Goal: Find specific page/section: Find specific page/section

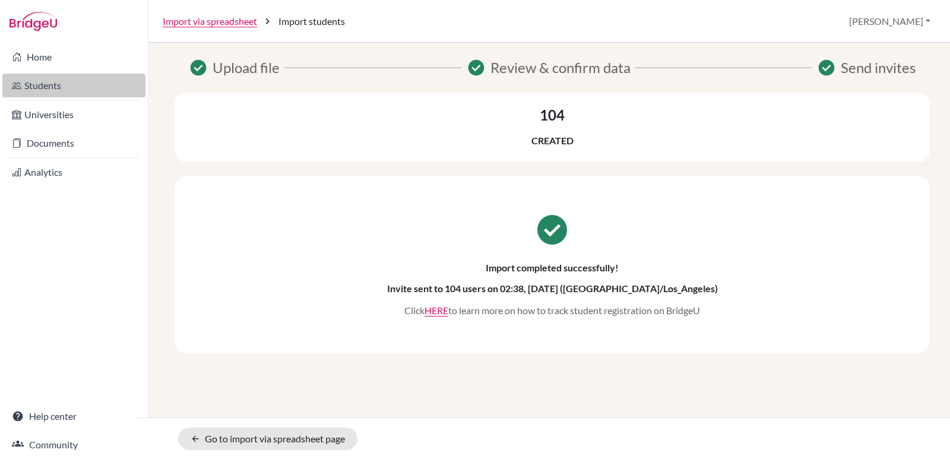
click at [49, 79] on link "Students" at bounding box center [73, 86] width 143 height 24
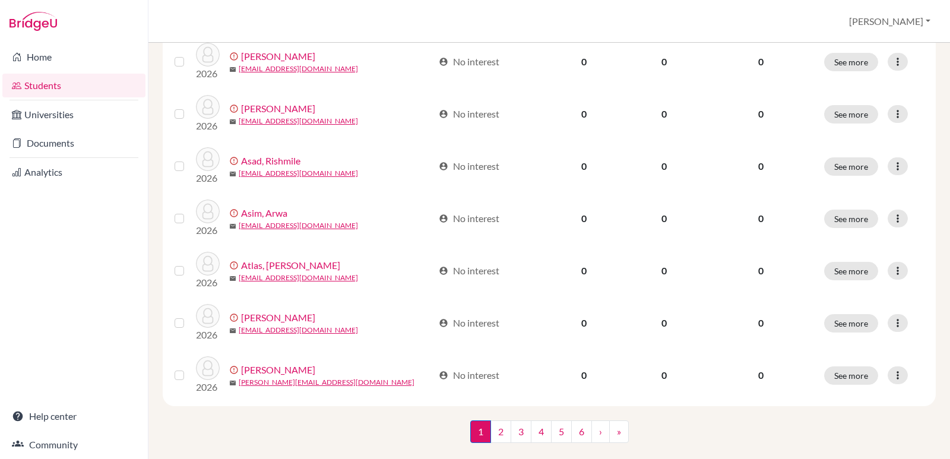
scroll to position [899, 0]
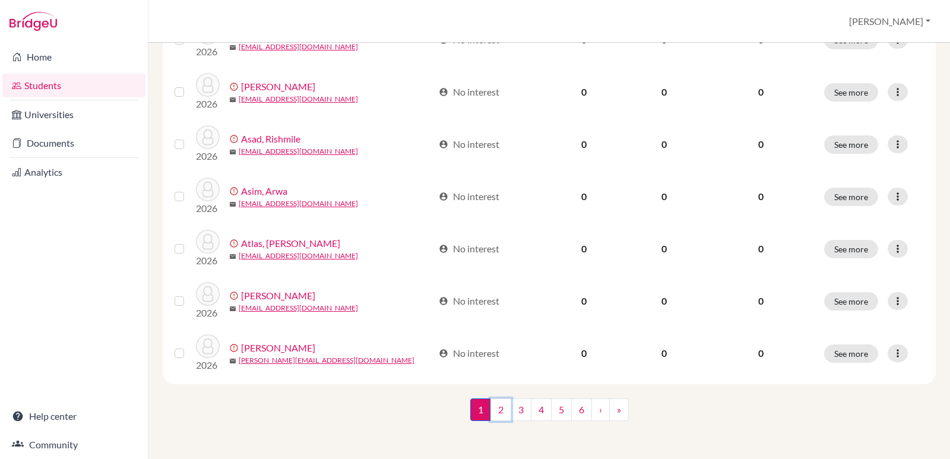
click at [499, 412] on link "2" at bounding box center [500, 409] width 21 height 23
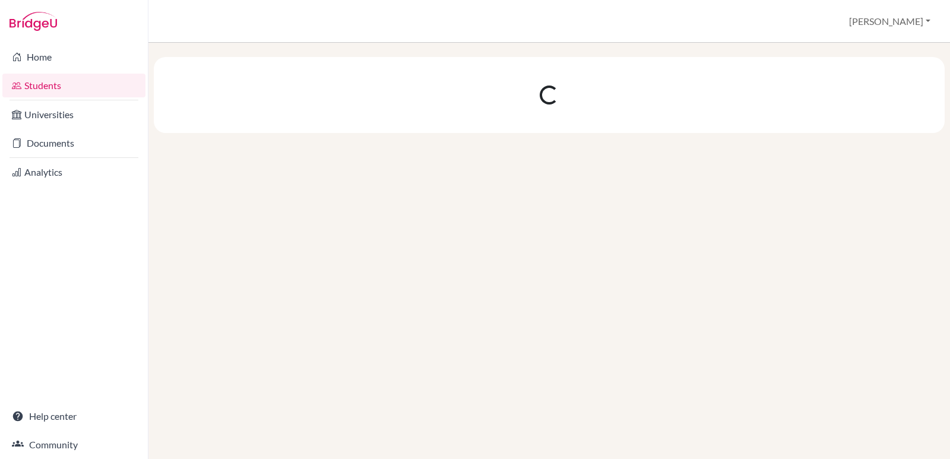
scroll to position [0, 0]
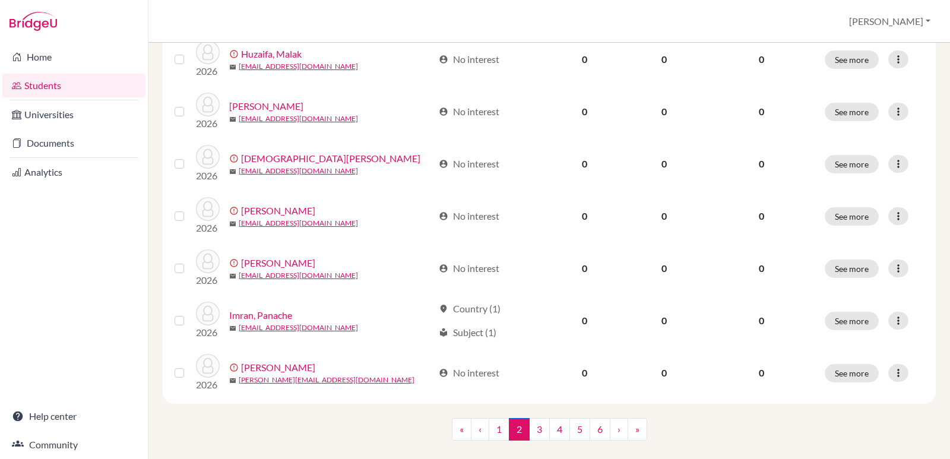
scroll to position [891, 0]
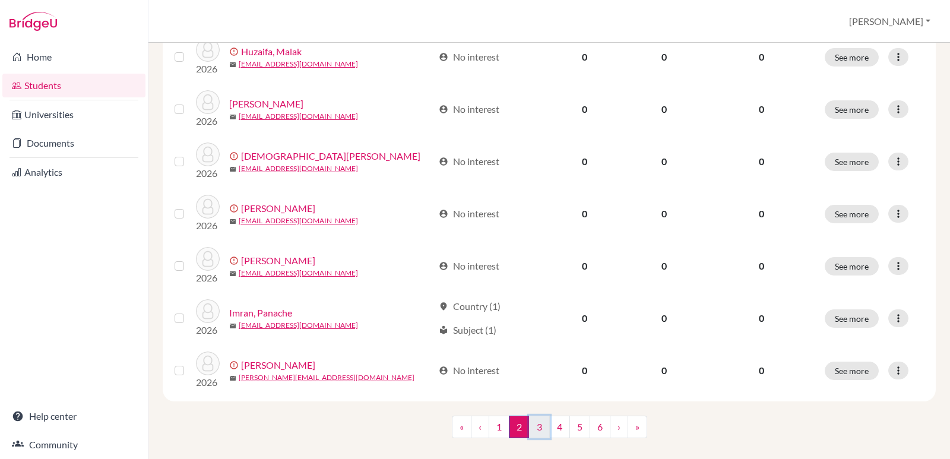
click at [535, 416] on link "3" at bounding box center [539, 426] width 21 height 23
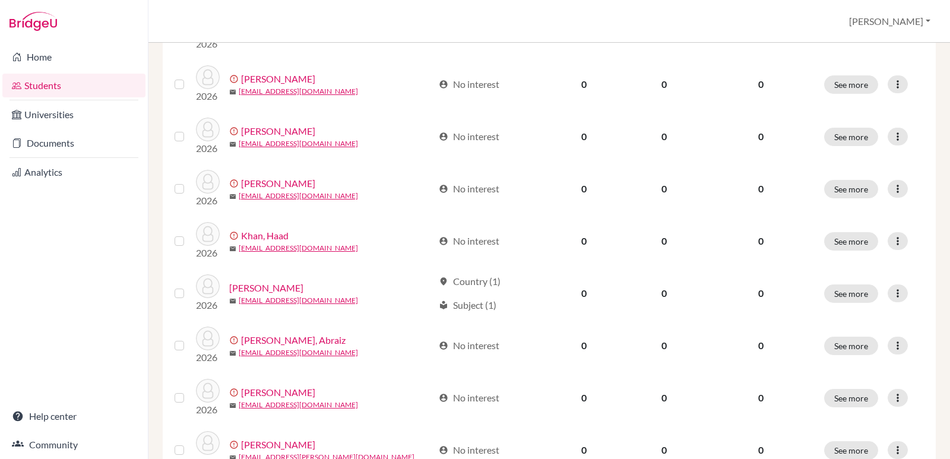
scroll to position [801, 0]
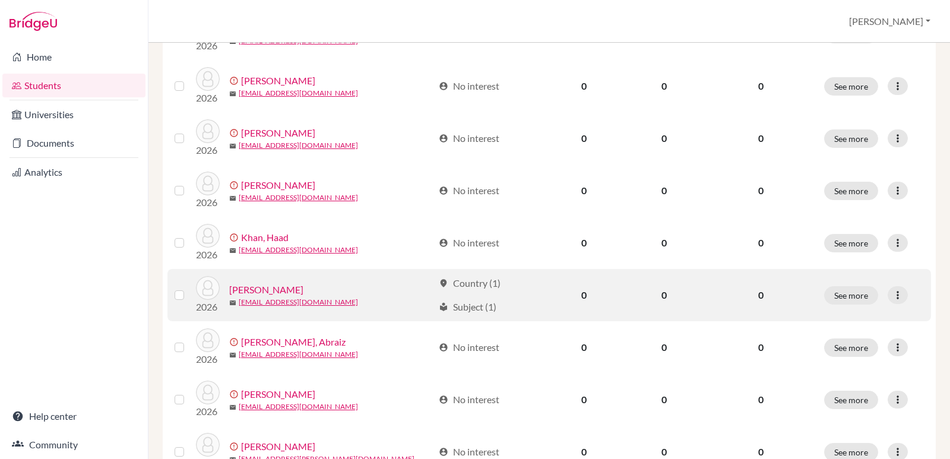
click at [237, 290] on link "[PERSON_NAME]" at bounding box center [266, 289] width 74 height 14
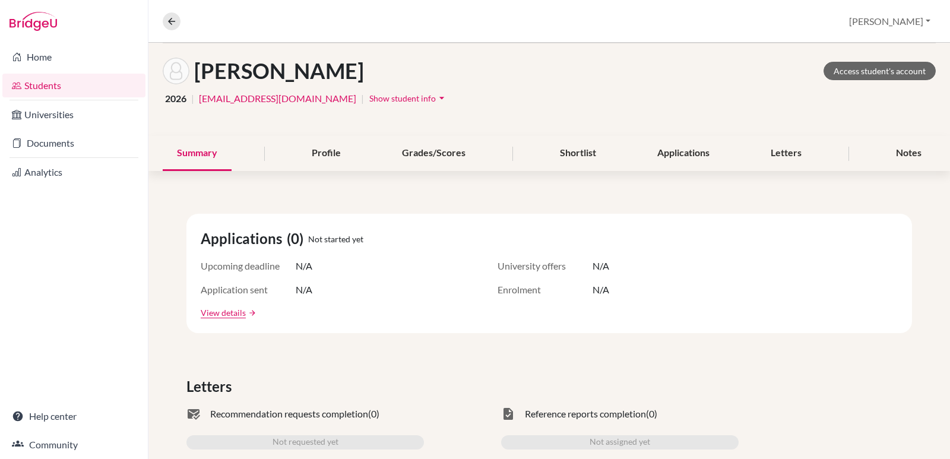
scroll to position [53, 0]
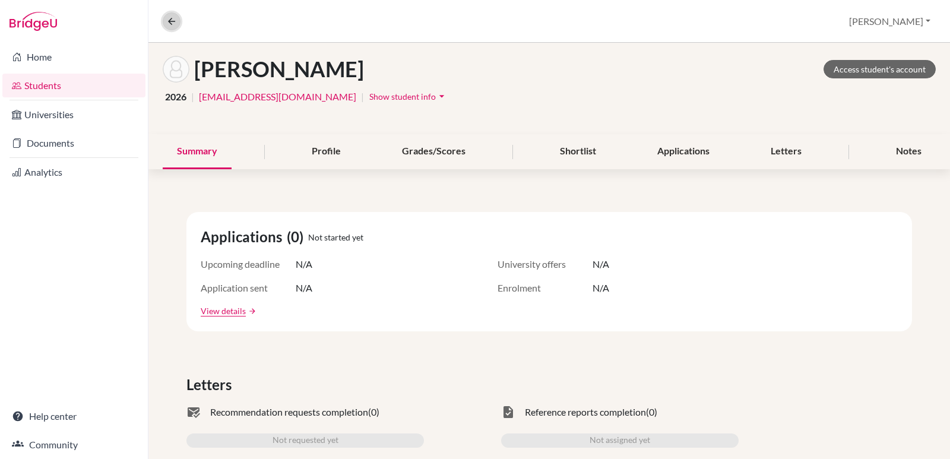
click at [180, 18] on button at bounding box center [172, 21] width 18 height 18
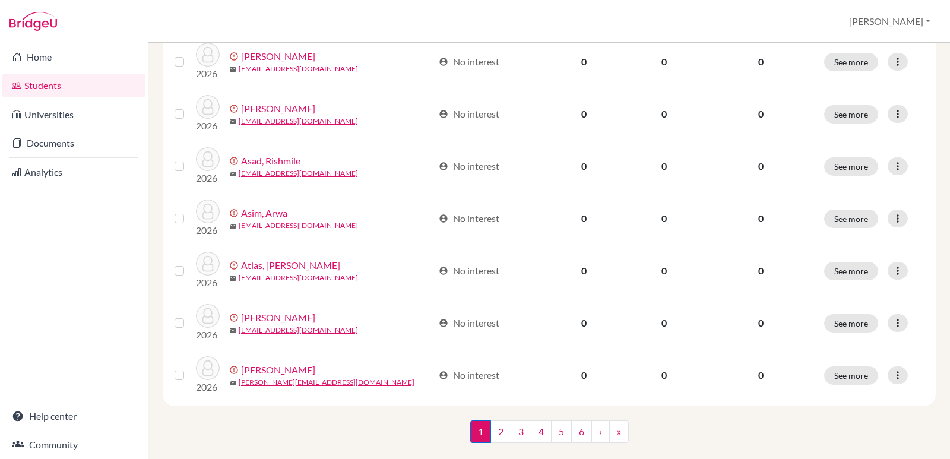
scroll to position [899, 0]
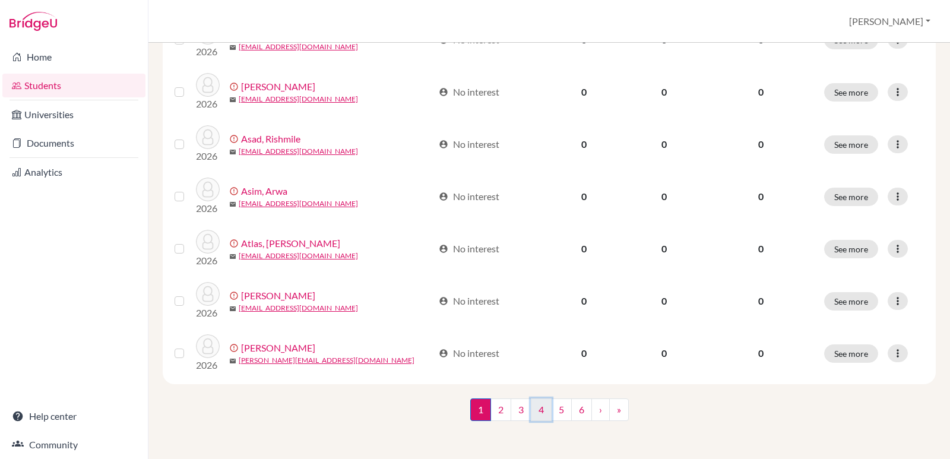
click at [536, 410] on link "4" at bounding box center [541, 409] width 21 height 23
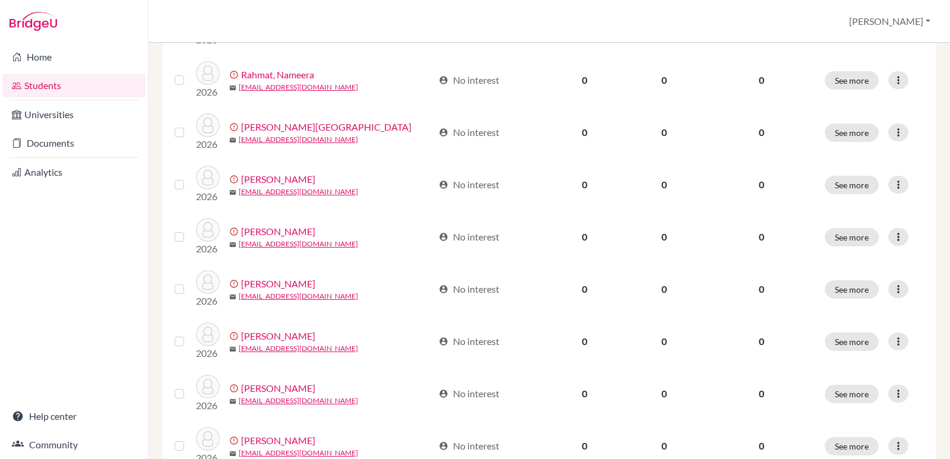
scroll to position [899, 0]
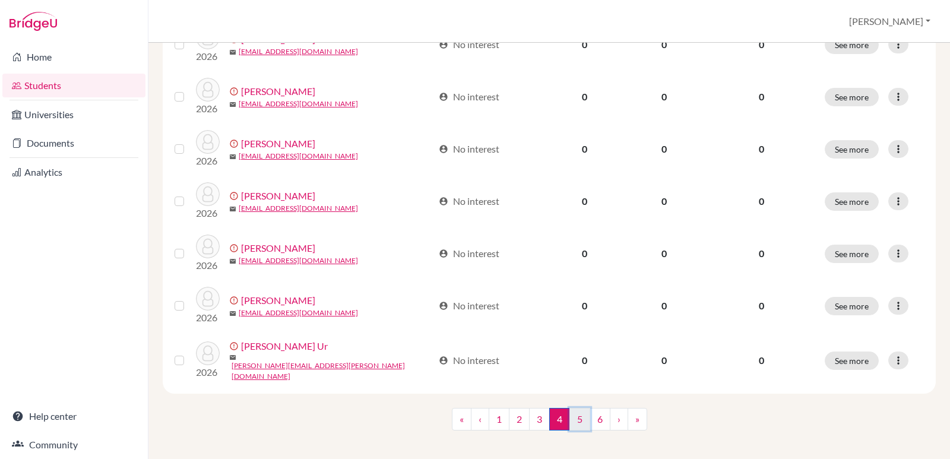
click at [575, 420] on link "5" at bounding box center [579, 419] width 21 height 23
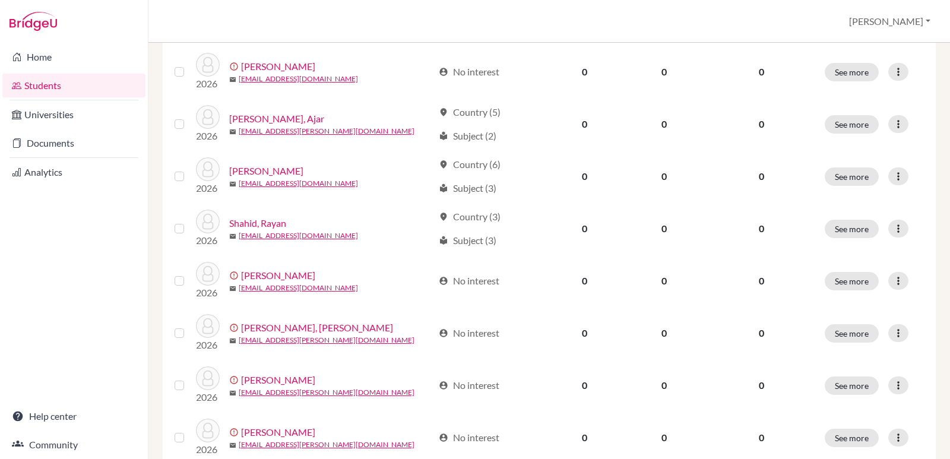
scroll to position [391, 0]
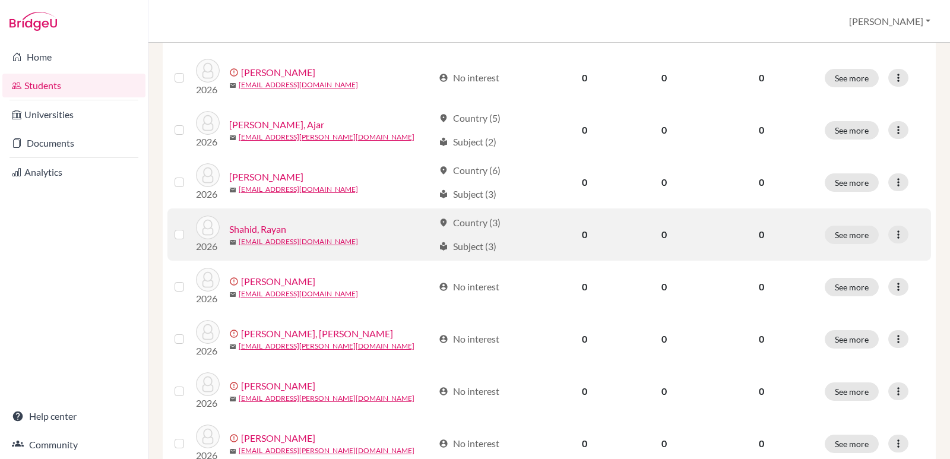
click at [266, 229] on link "Shahid, Rayan" at bounding box center [257, 229] width 57 height 14
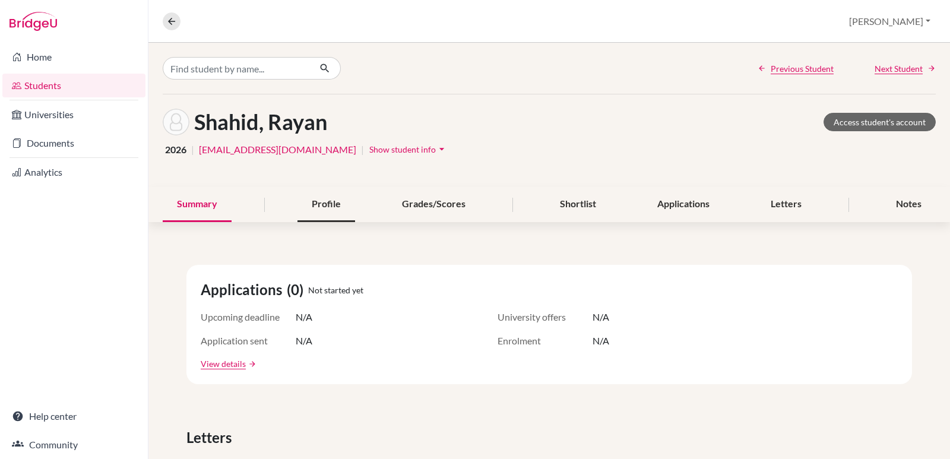
click at [322, 200] on div "Profile" at bounding box center [326, 204] width 58 height 35
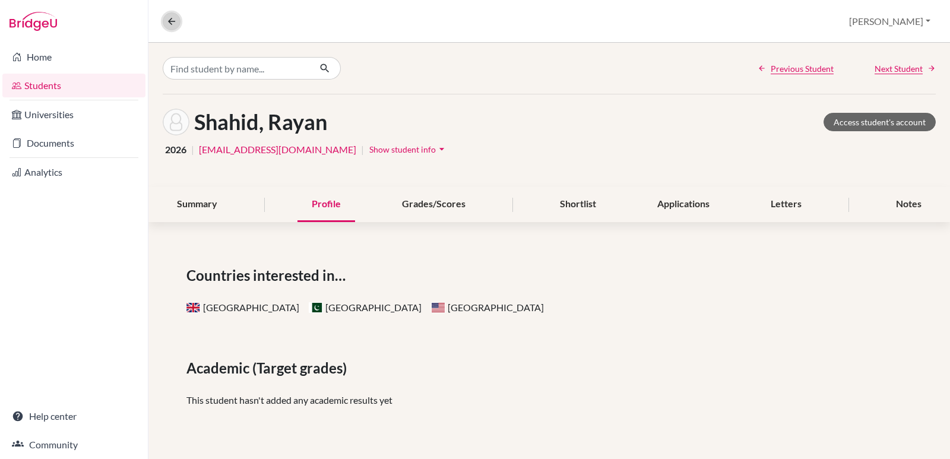
click at [176, 20] on icon at bounding box center [171, 21] width 11 height 11
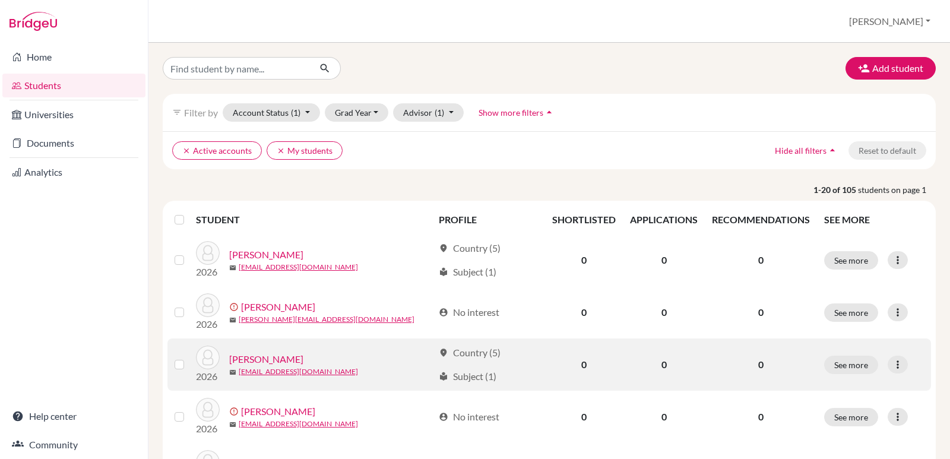
click at [286, 357] on link "[PERSON_NAME]" at bounding box center [266, 359] width 74 height 14
